Goal: Check status: Check status

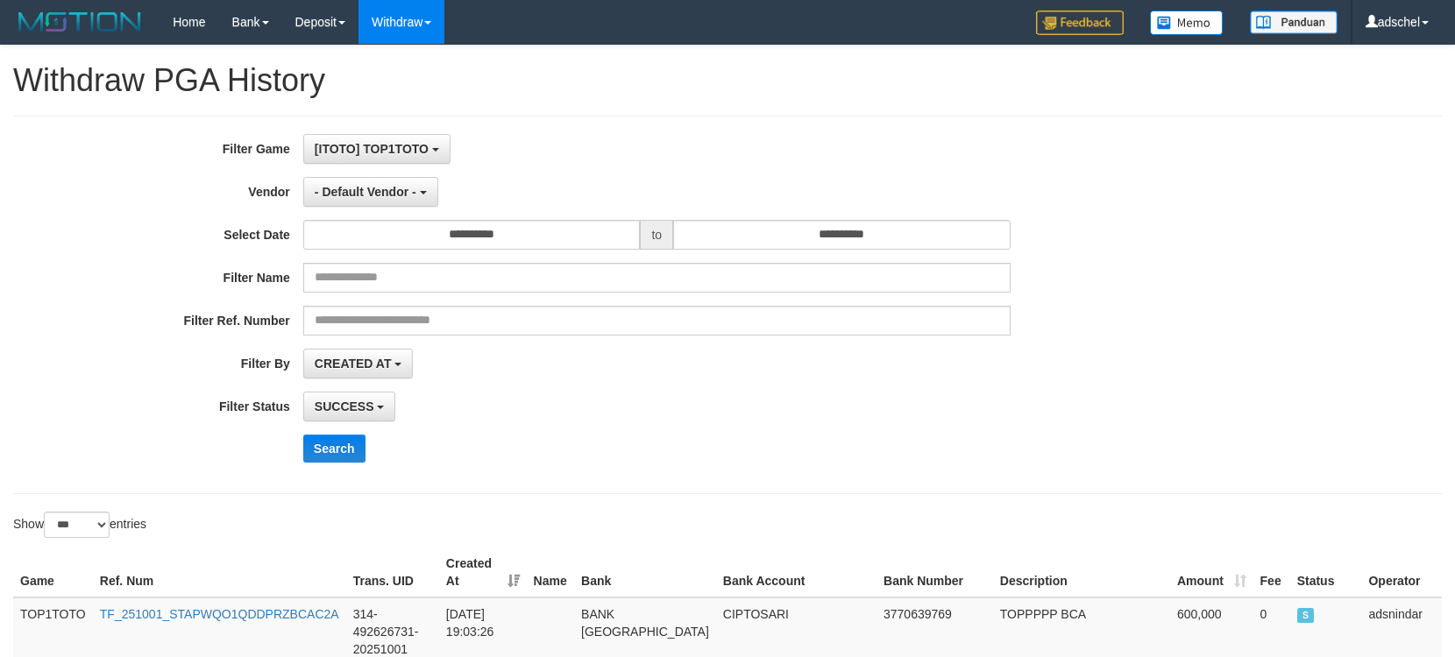
select select "*"
select select "***"
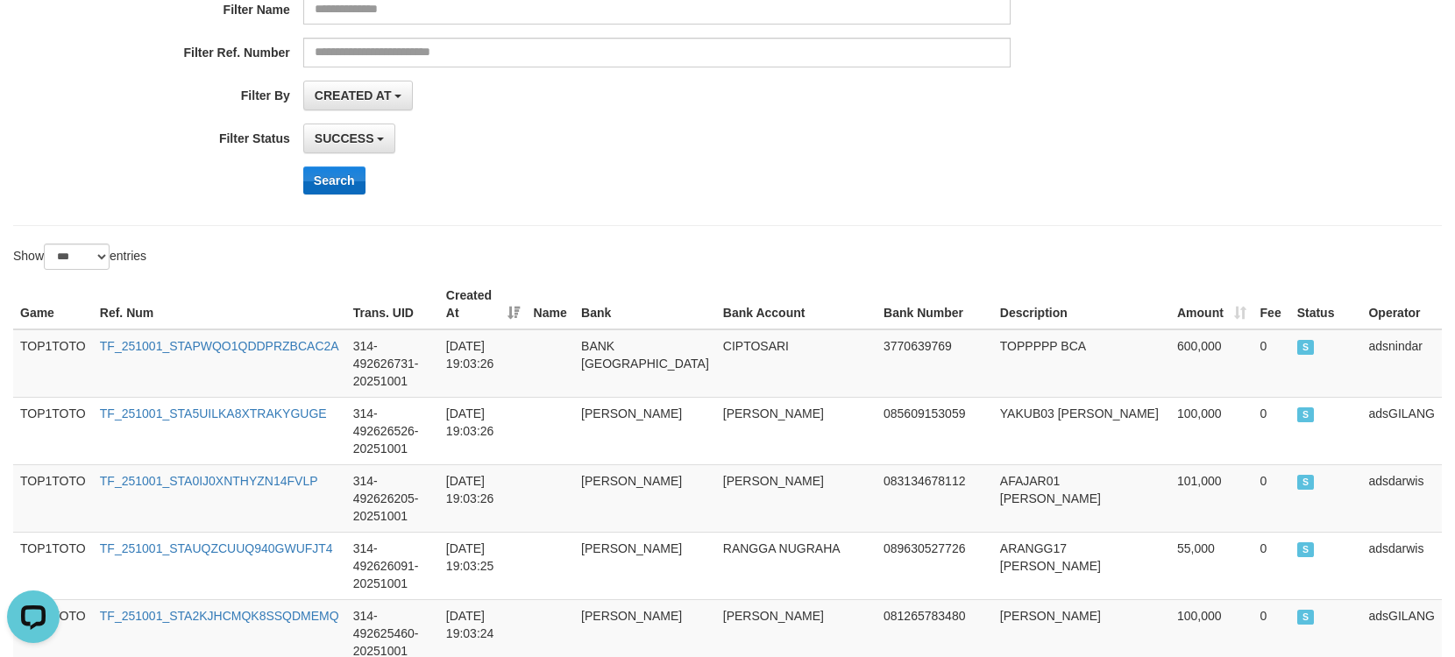
scroll to position [16, 0]
click at [333, 173] on button "Search" at bounding box center [334, 181] width 62 height 28
click at [865, 154] on div "**********" at bounding box center [606, 37] width 1212 height 342
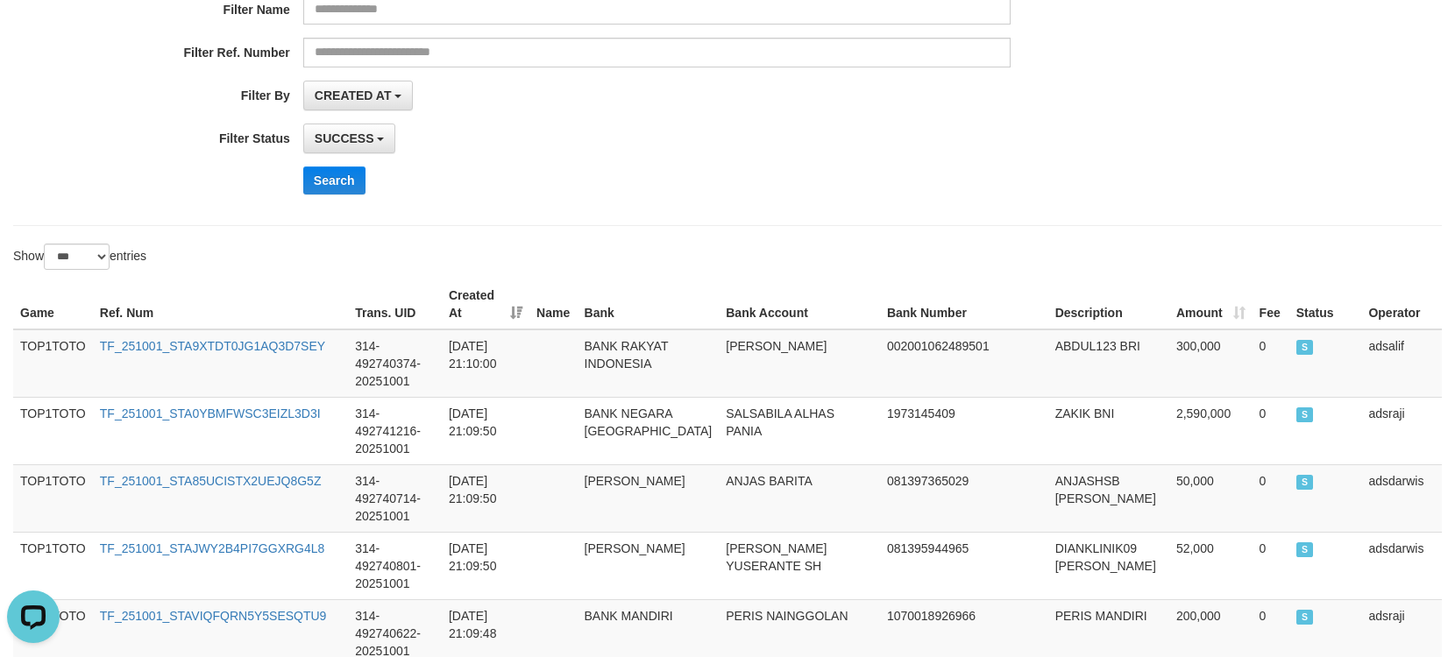
click at [888, 106] on div "CREATED AT PAID AT CREATED AT" at bounding box center [656, 96] width 707 height 30
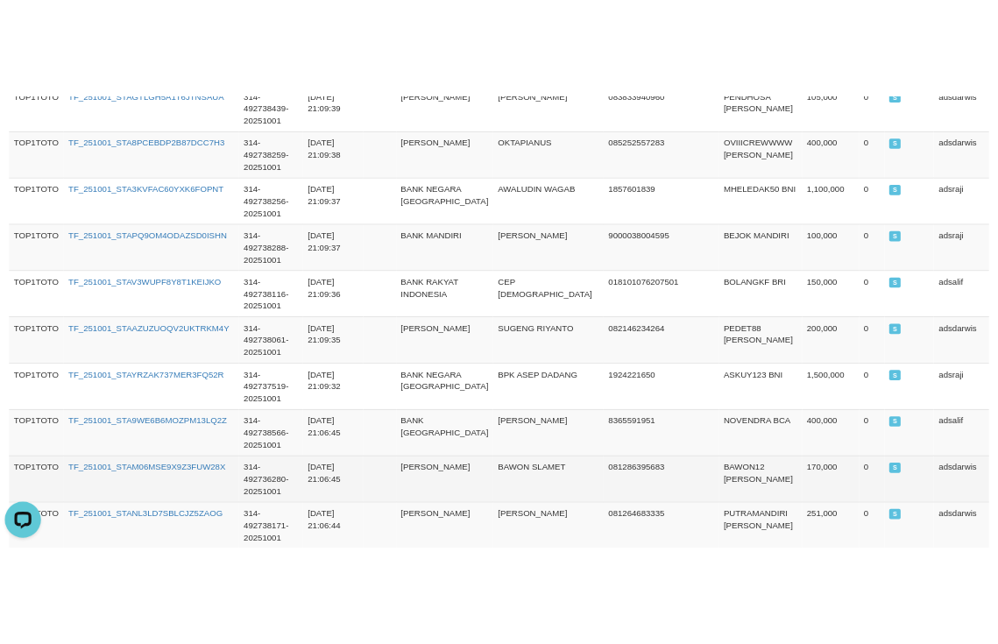
scroll to position [2867, 0]
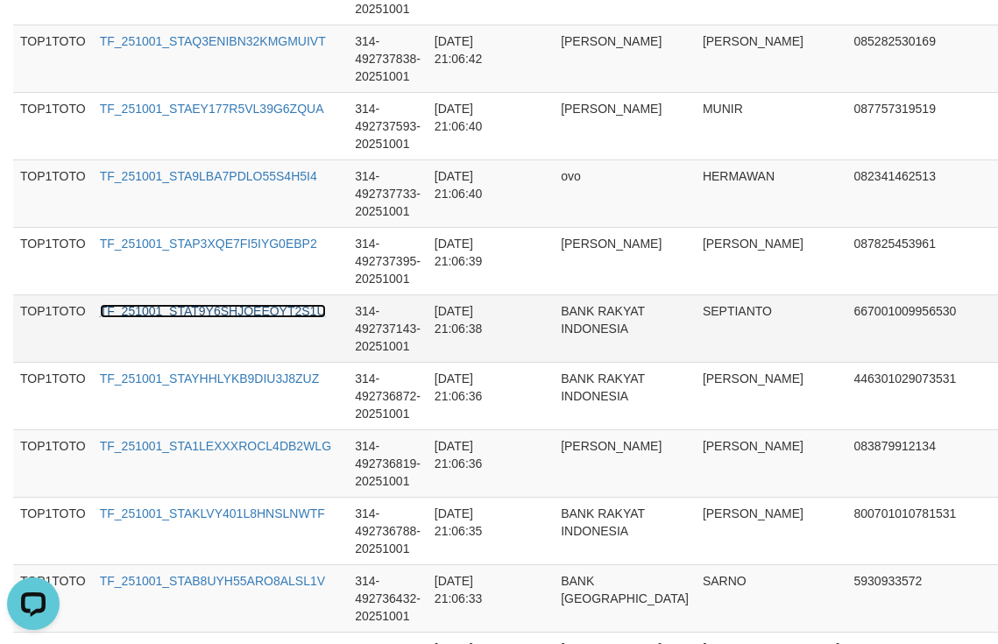
click at [262, 318] on link "TF_251001_STAT9Y6SHJQEEOYT2S1U" at bounding box center [213, 311] width 226 height 14
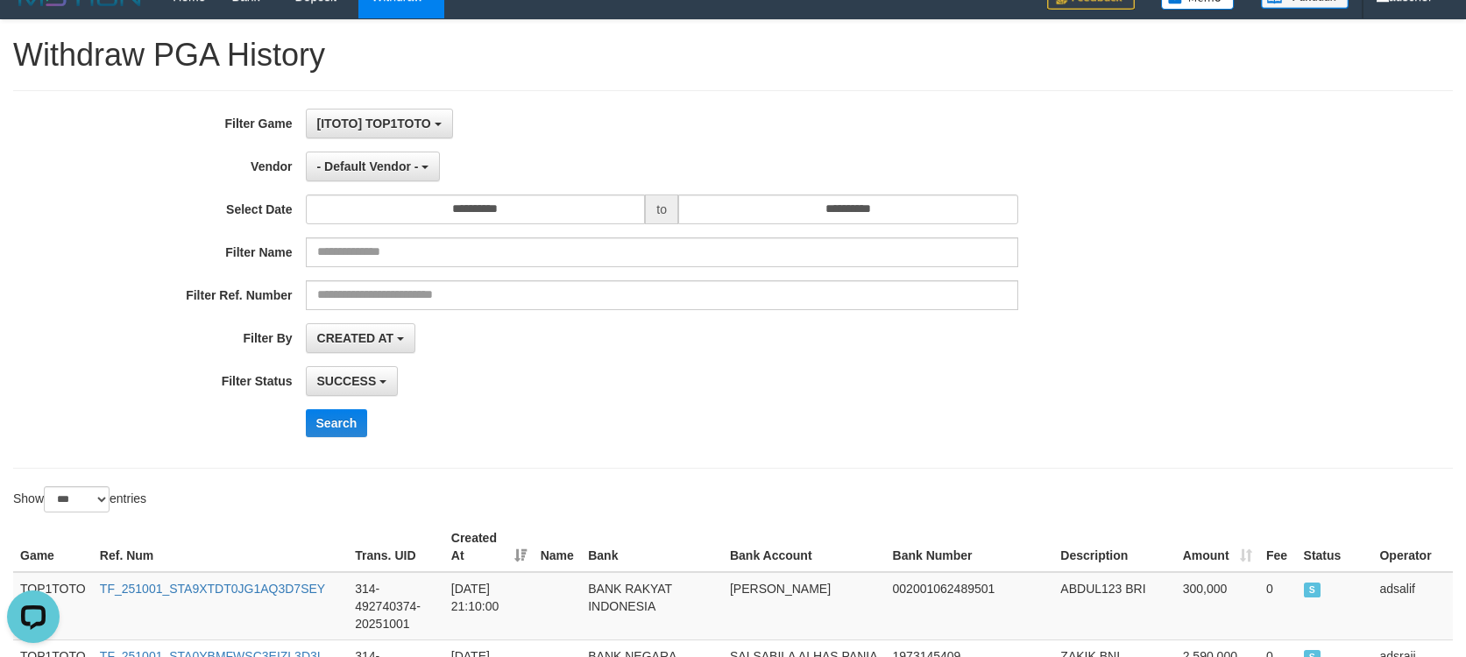
scroll to position [0, 0]
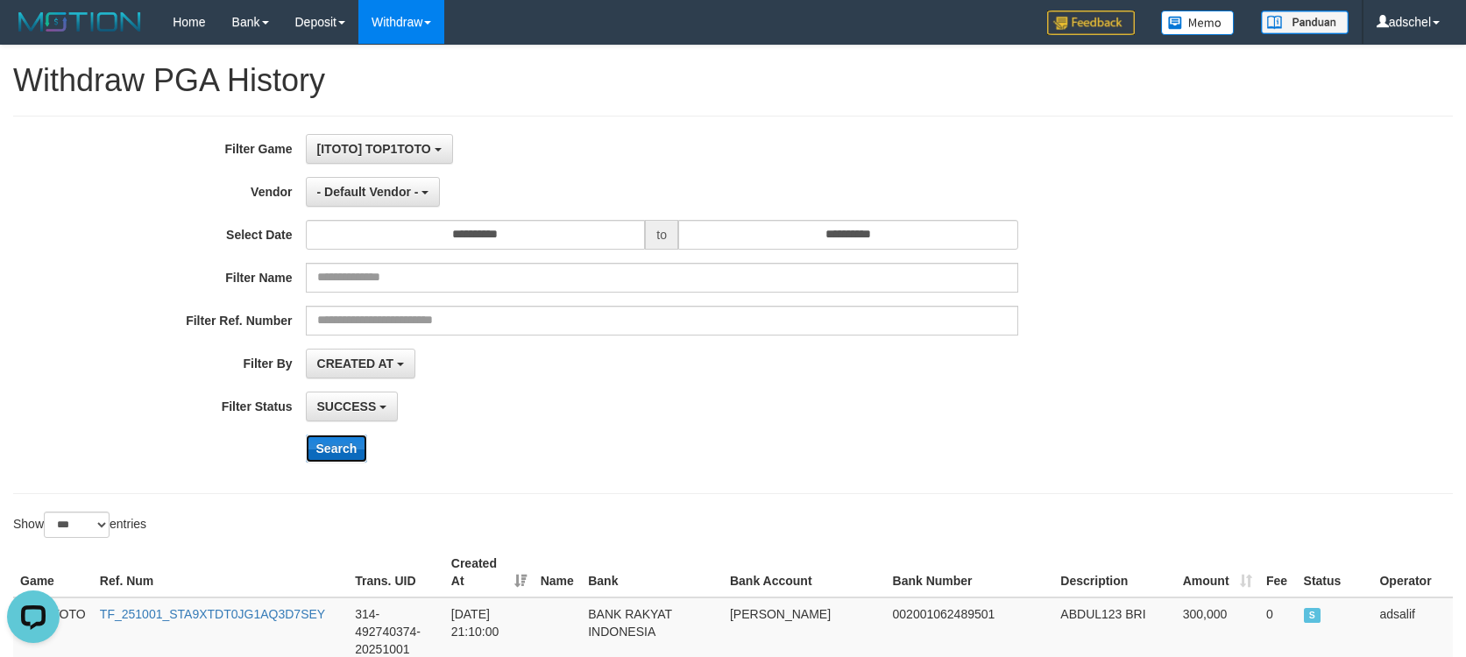
click at [359, 443] on button "Search" at bounding box center [337, 449] width 62 height 28
click at [794, 417] on div "SUCCESS SUCCESS ON PROCESS FAILED" at bounding box center [662, 407] width 712 height 30
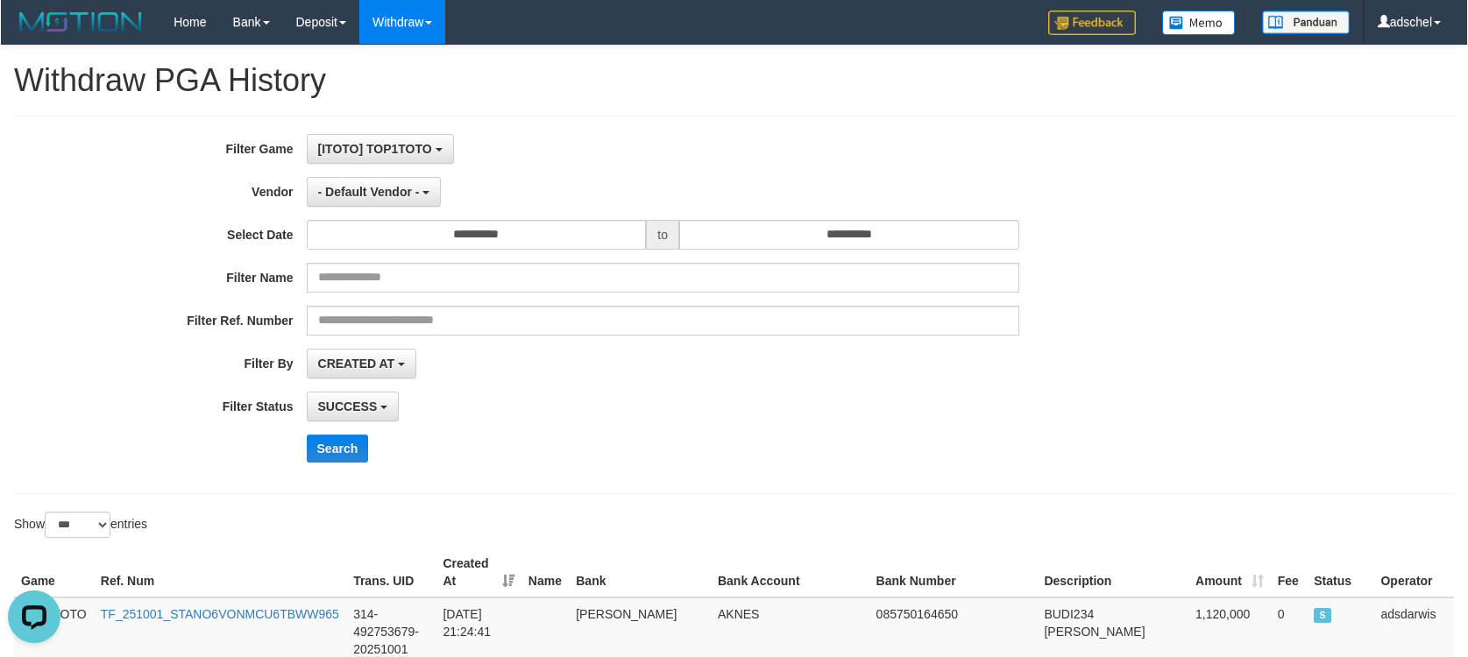
scroll to position [1367, 0]
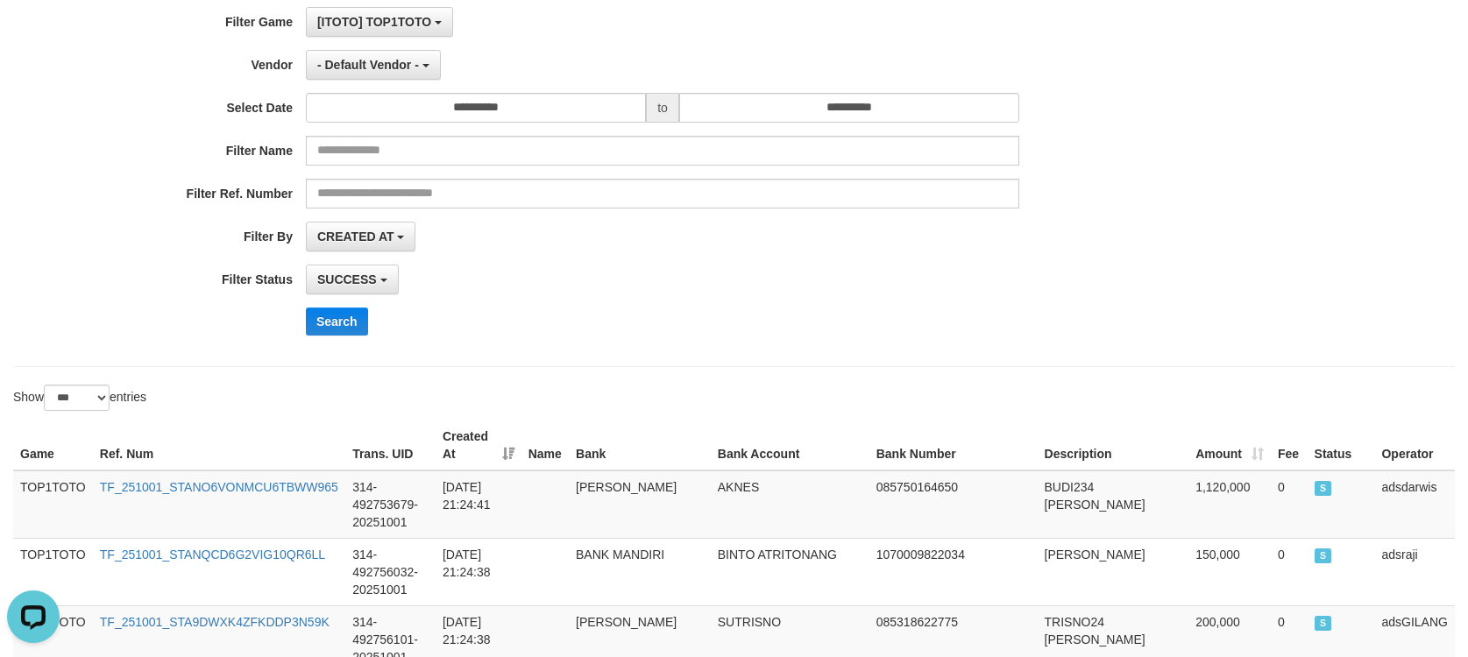
scroll to position [0, 0]
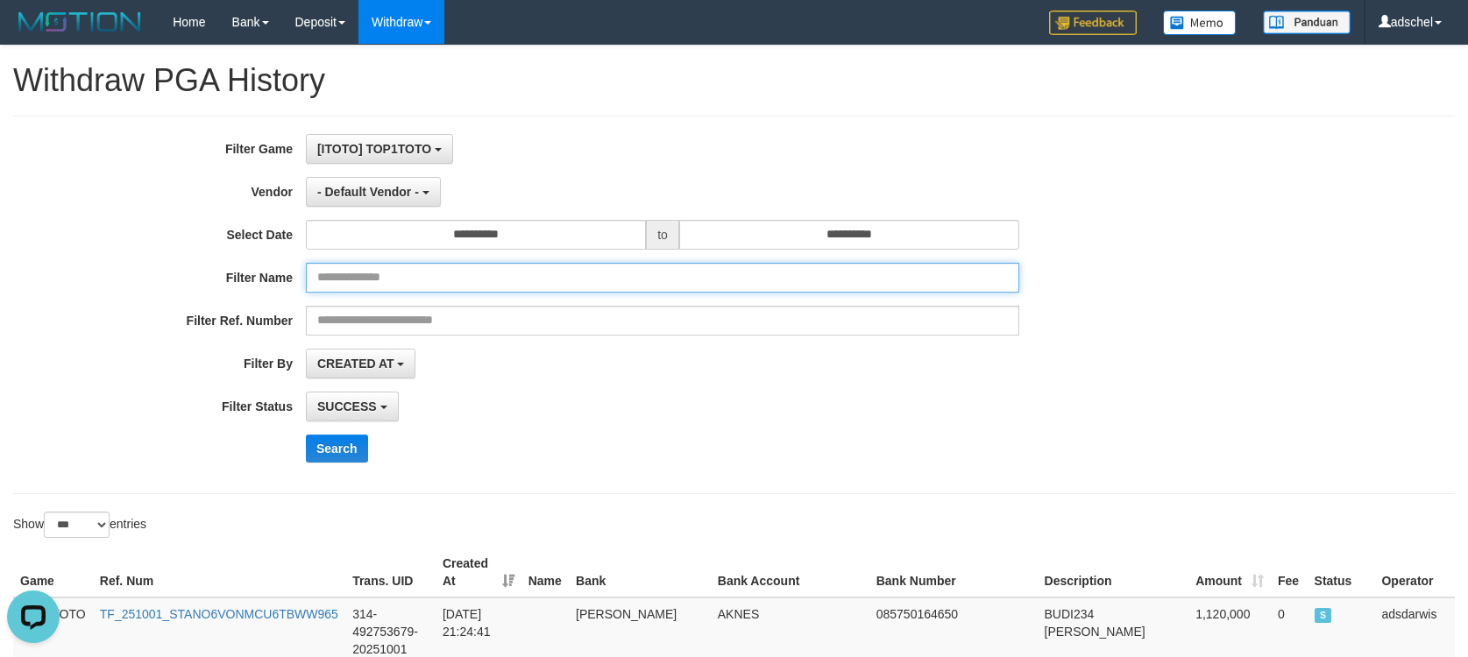
click at [429, 285] on input "text" at bounding box center [662, 278] width 713 height 30
paste input "**********"
type input "**********"
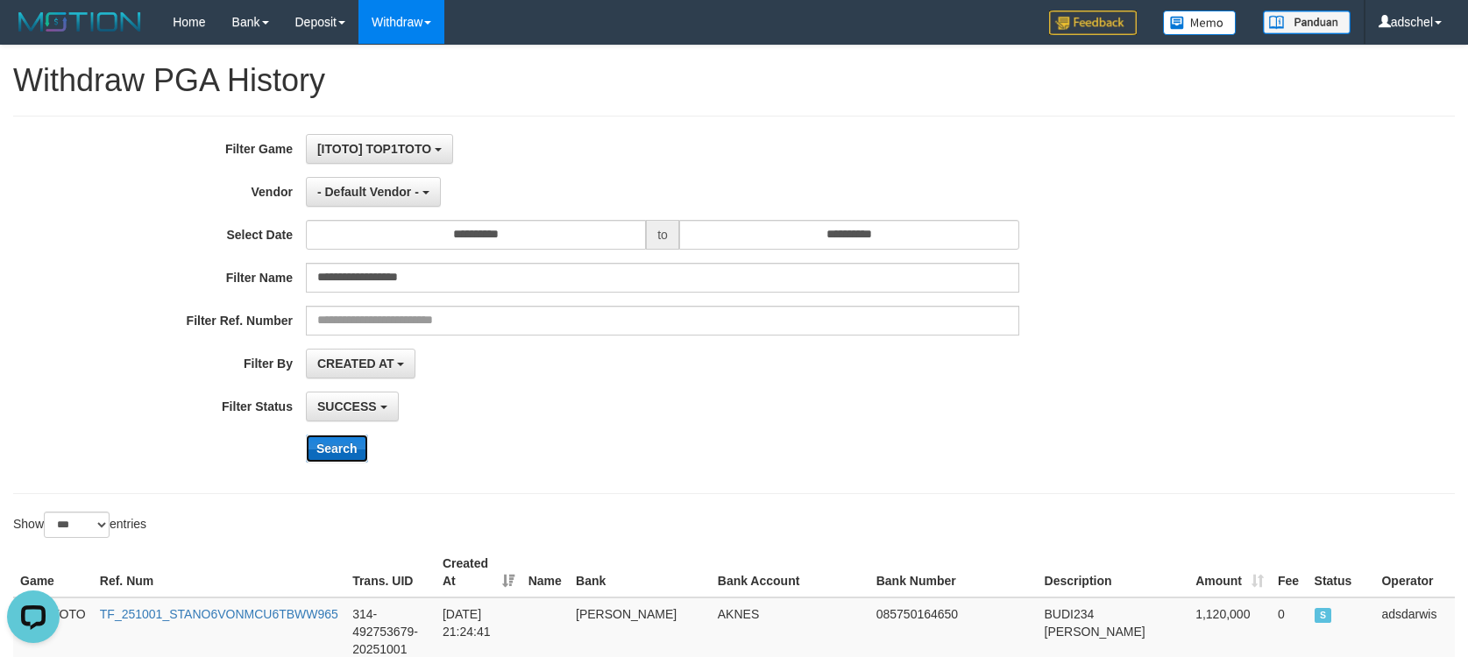
click at [354, 450] on button "Search" at bounding box center [337, 449] width 62 height 28
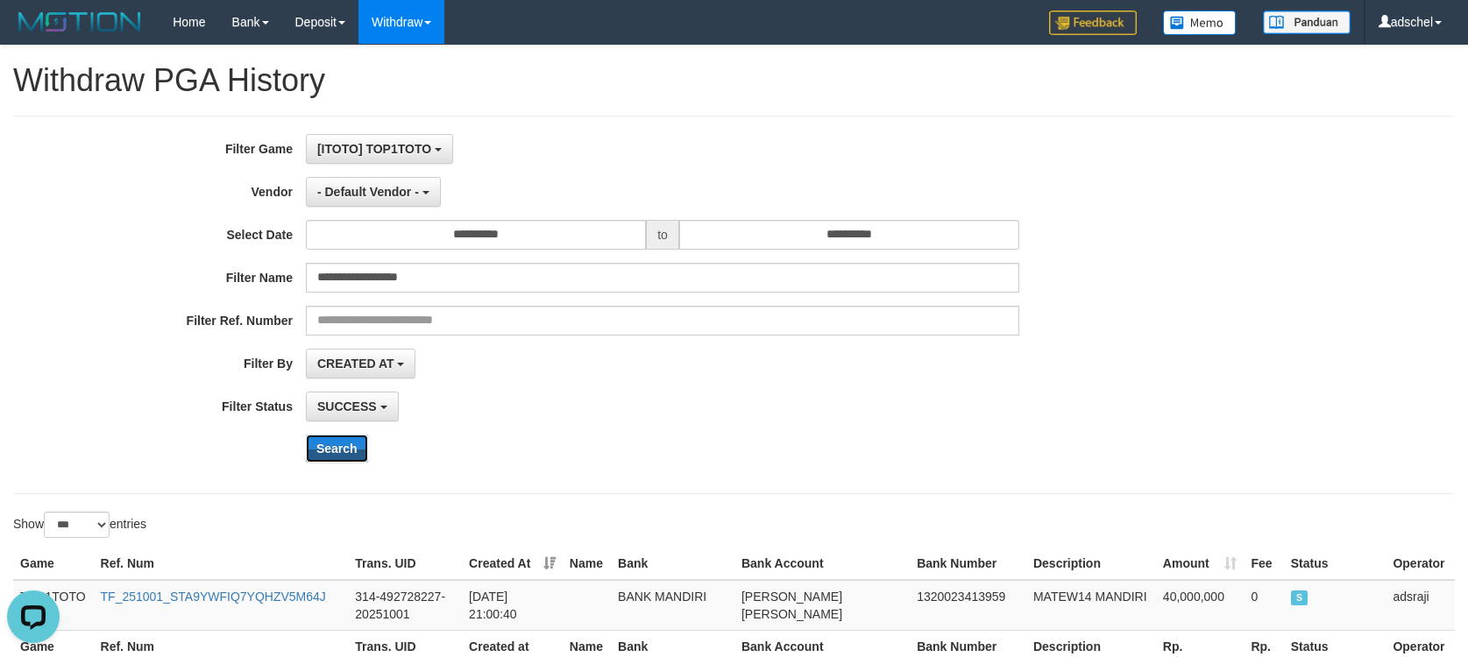
scroll to position [146, 0]
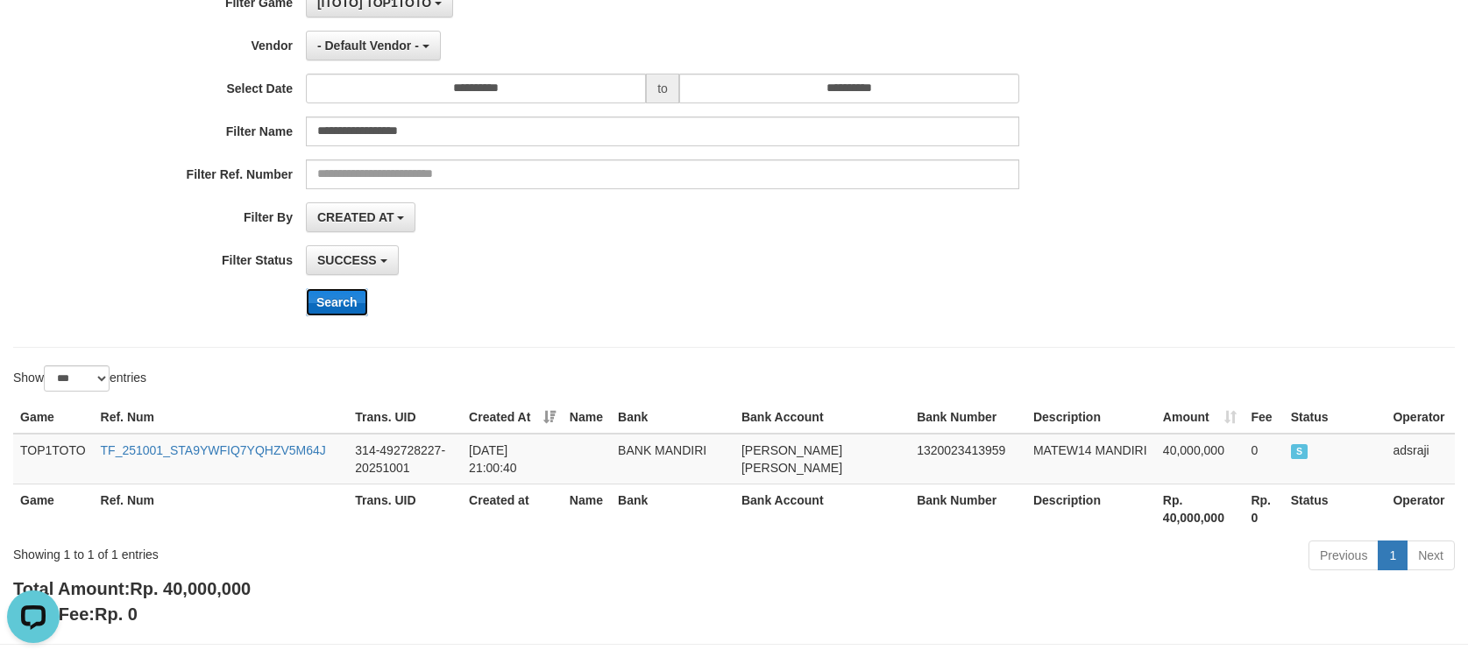
click at [331, 301] on button "Search" at bounding box center [337, 302] width 62 height 28
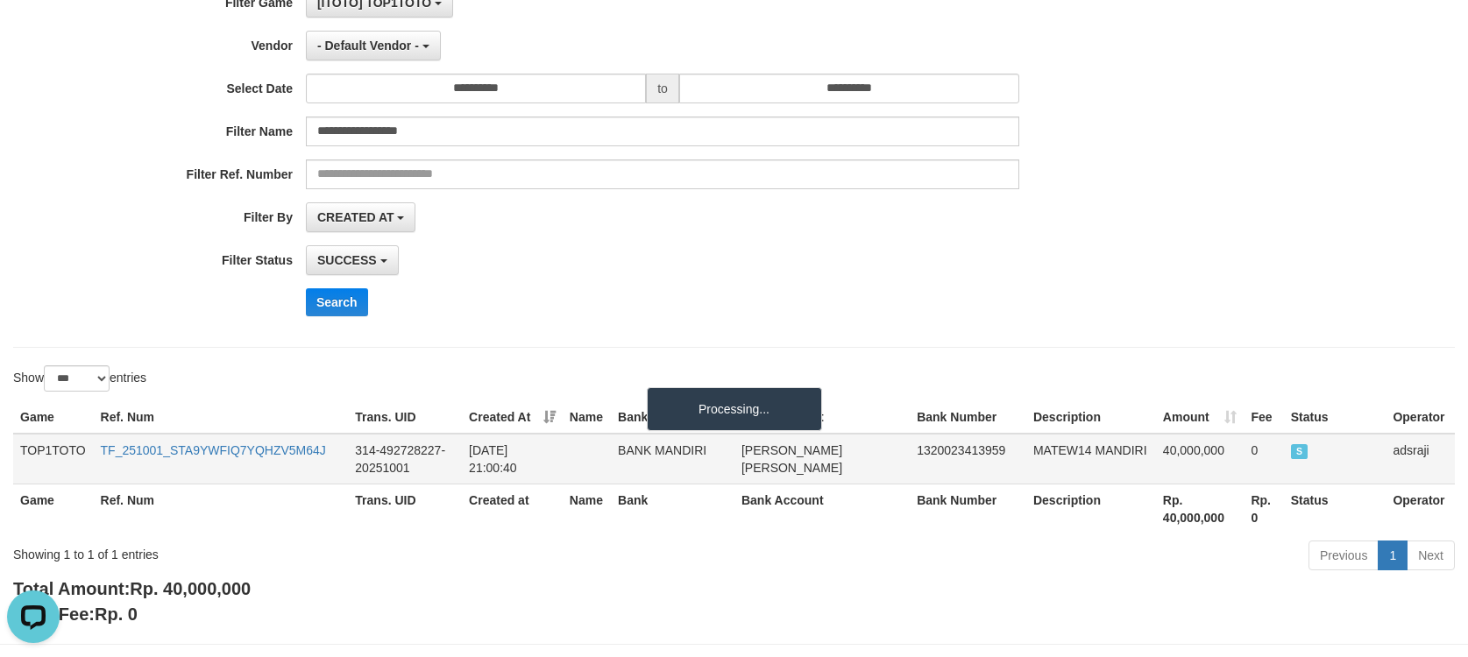
click at [1071, 445] on td "MATEW14 MANDIRI" at bounding box center [1091, 459] width 130 height 51
copy td "MATEW14"
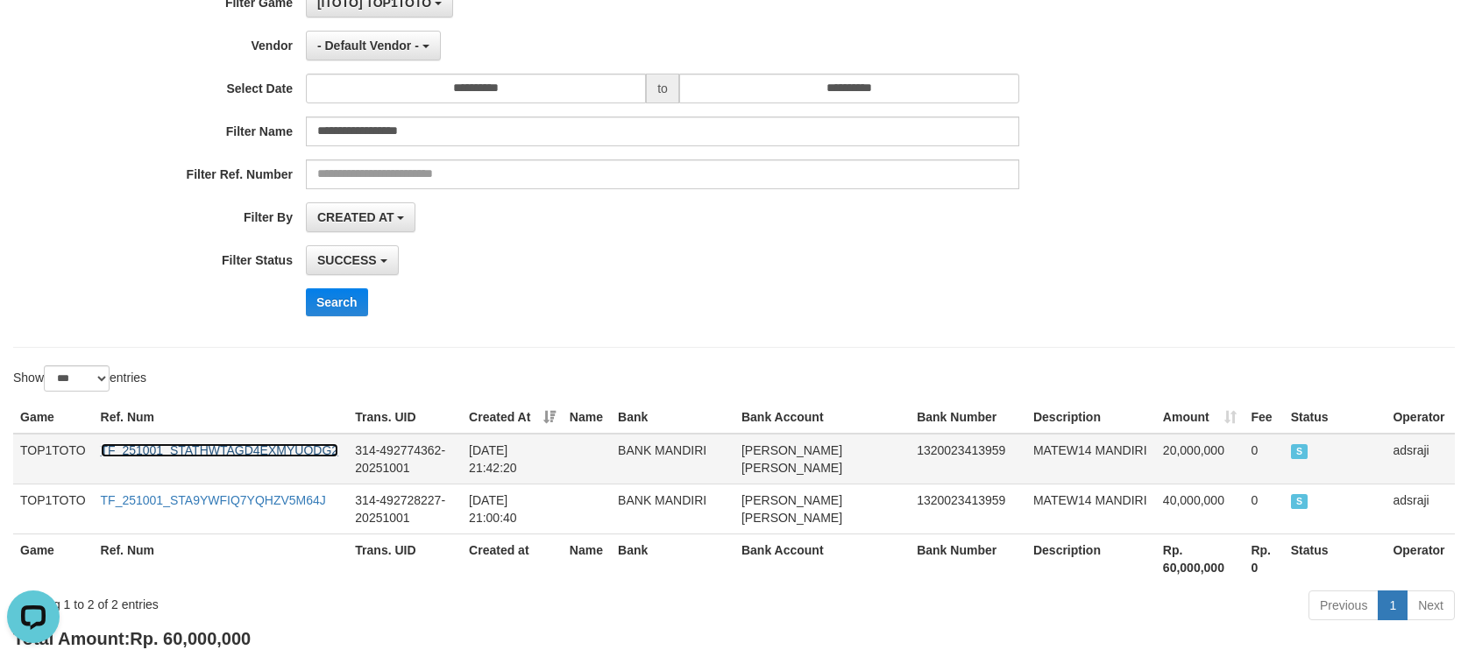
click at [252, 447] on link "TF_251001_STATHWTAGD4EXMYUQDG2" at bounding box center [220, 450] width 238 height 14
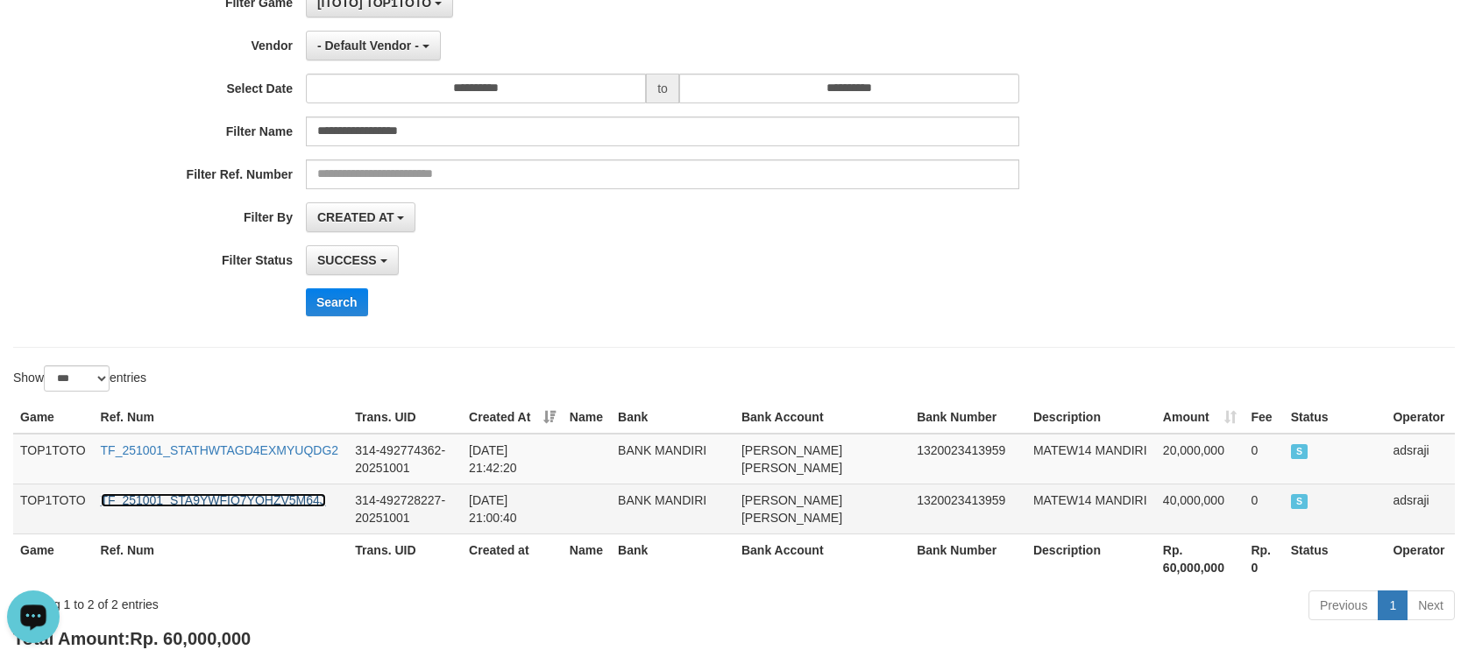
click at [174, 495] on link "TF_251001_STA9YWFIQ7YQHZV5M64J" at bounding box center [213, 500] width 225 height 14
